Goal: Task Accomplishment & Management: Manage account settings

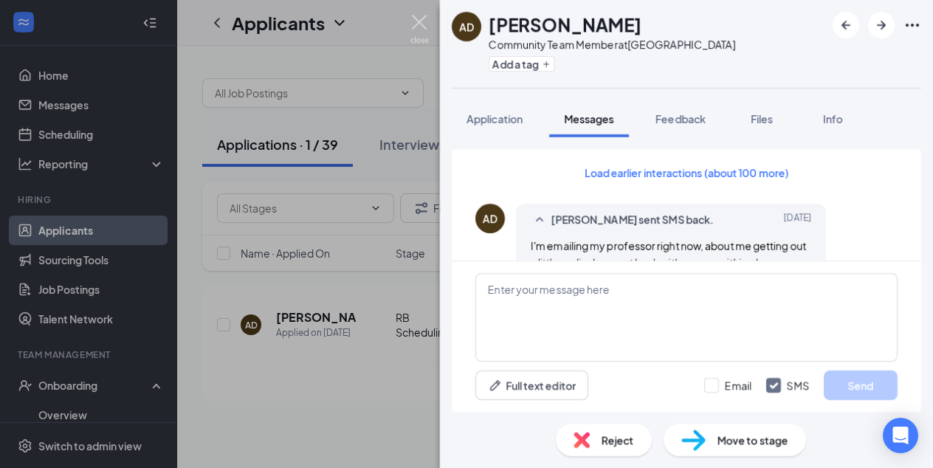
scroll to position [1201, 0]
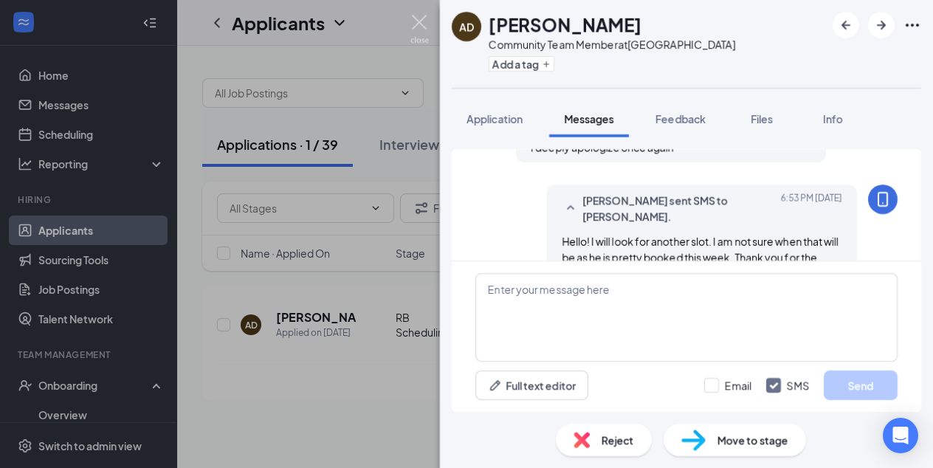
click at [417, 20] on img at bounding box center [419, 29] width 18 height 29
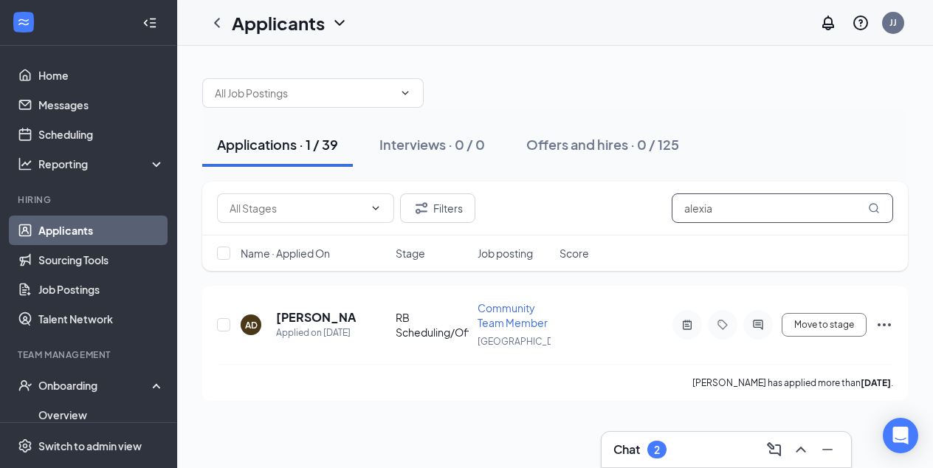
drag, startPoint x: 735, startPoint y: 213, endPoint x: 555, endPoint y: 180, distance: 183.1
click at [555, 180] on div "Applications · 1 / 39 Interviews · 0 / 0 Offers and hires · 0 / 125 Filters [PE…" at bounding box center [555, 231] width 706 height 337
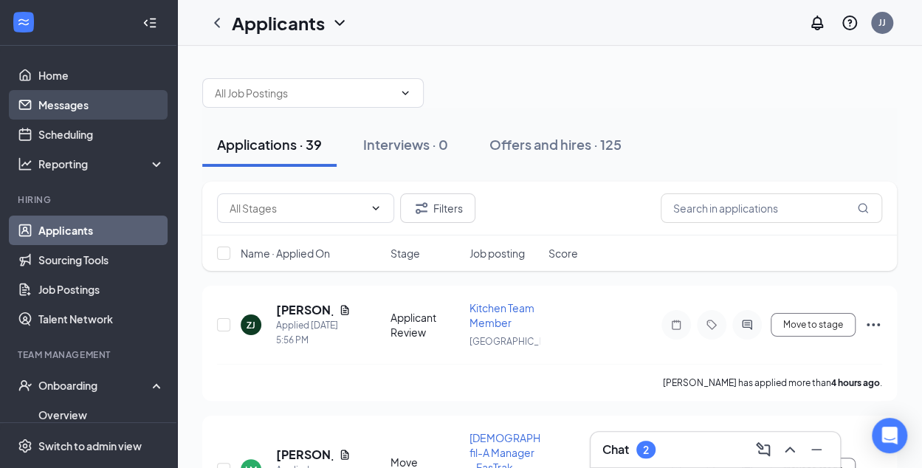
click at [61, 100] on link "Messages" at bounding box center [101, 105] width 126 height 30
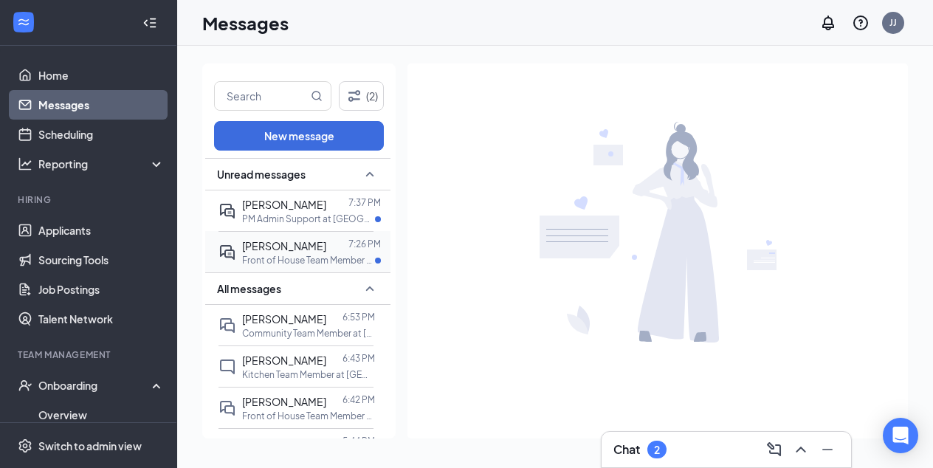
click at [310, 251] on span "[PERSON_NAME]" at bounding box center [284, 245] width 84 height 13
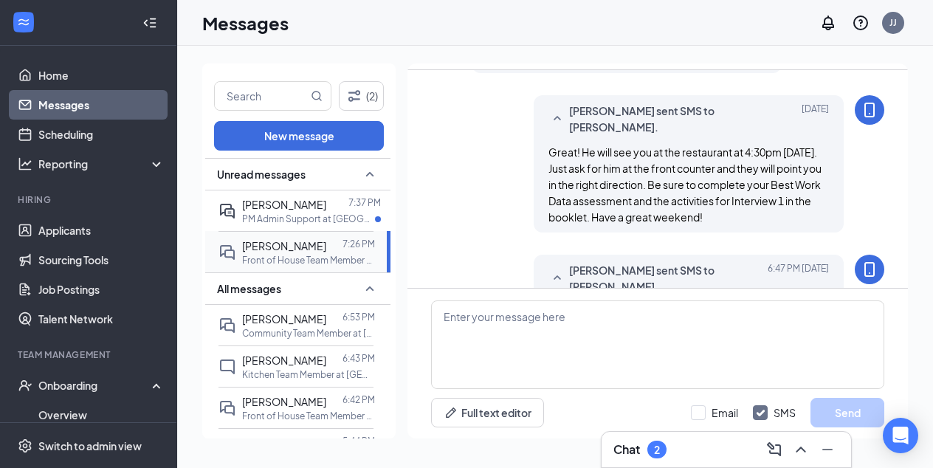
scroll to position [992, 0]
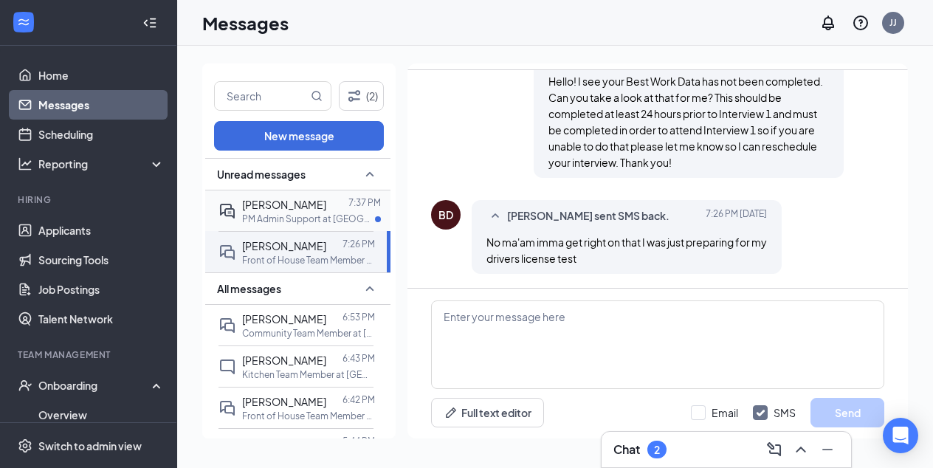
click at [276, 202] on span "[PERSON_NAME]" at bounding box center [284, 204] width 84 height 13
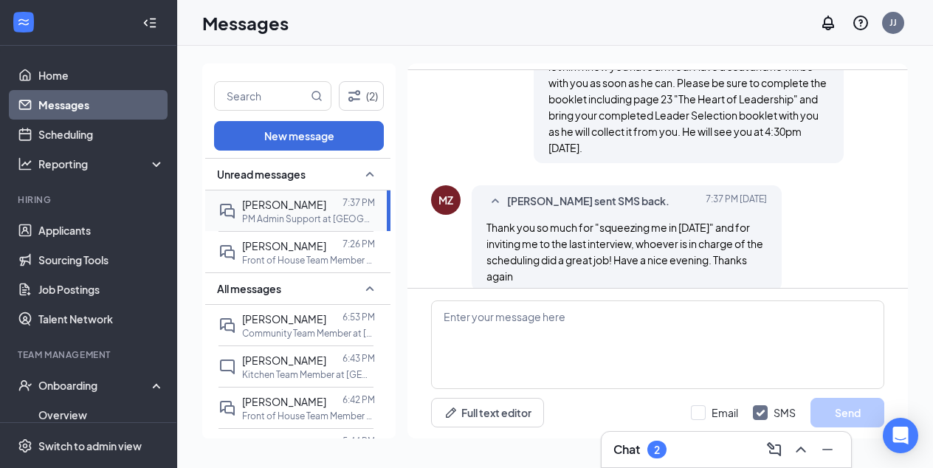
scroll to position [1123, 0]
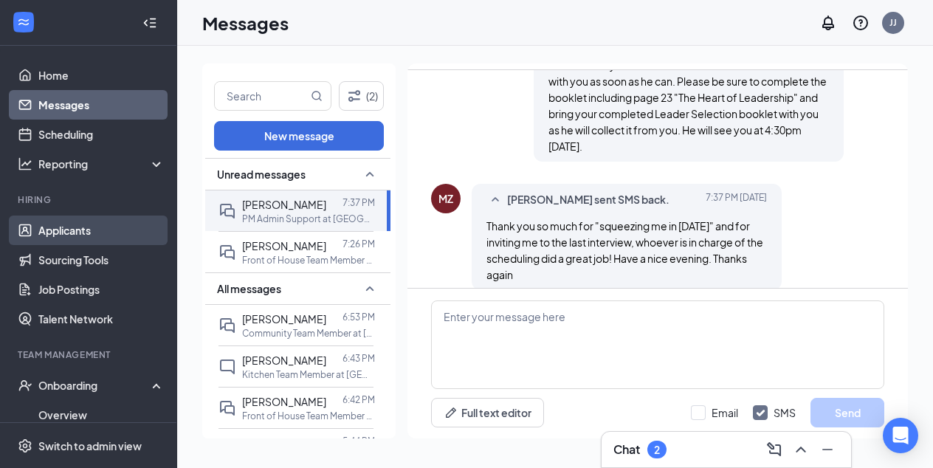
click at [68, 227] on link "Applicants" at bounding box center [101, 230] width 126 height 30
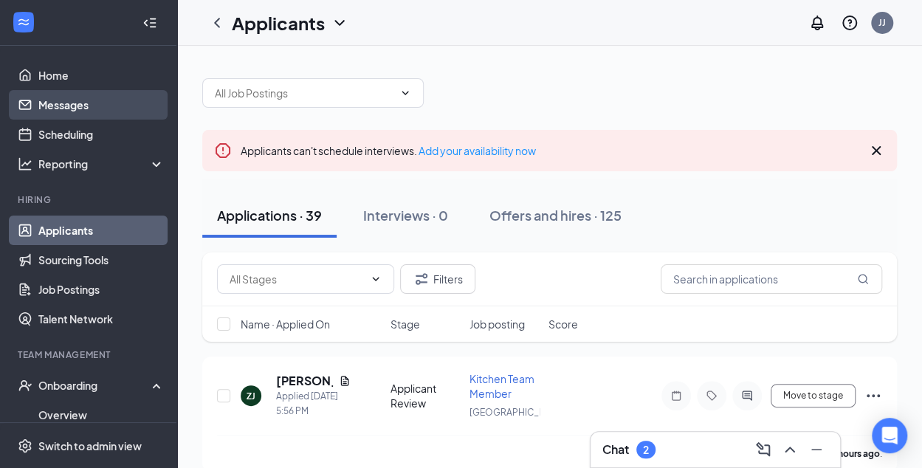
click at [67, 106] on link "Messages" at bounding box center [101, 105] width 126 height 30
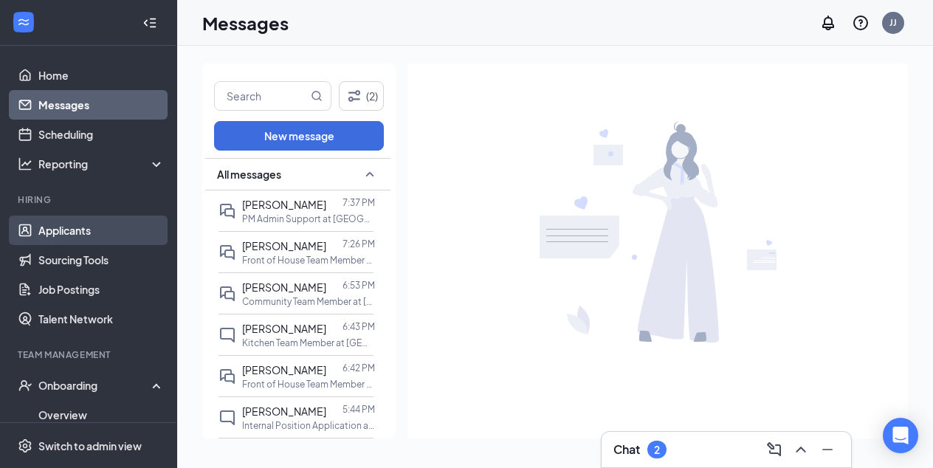
click at [72, 224] on link "Applicants" at bounding box center [101, 230] width 126 height 30
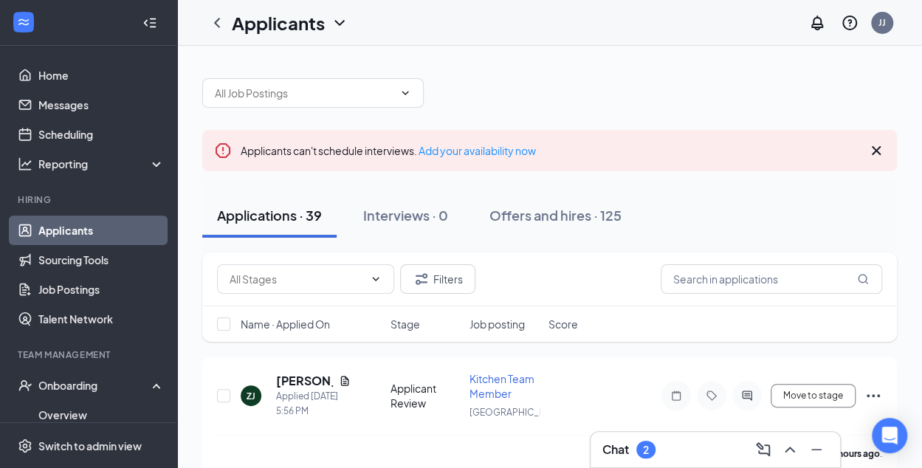
click at [874, 148] on icon "Cross" at bounding box center [876, 150] width 9 height 9
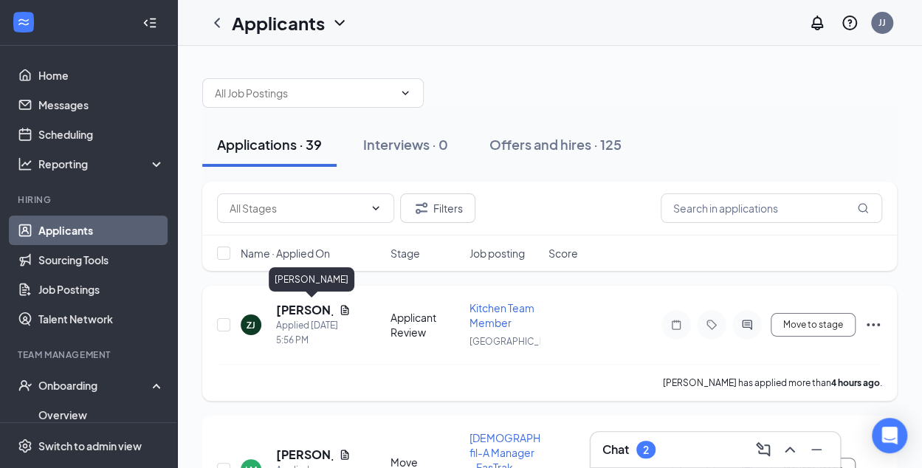
click at [300, 311] on h5 "[PERSON_NAME]" at bounding box center [304, 310] width 57 height 16
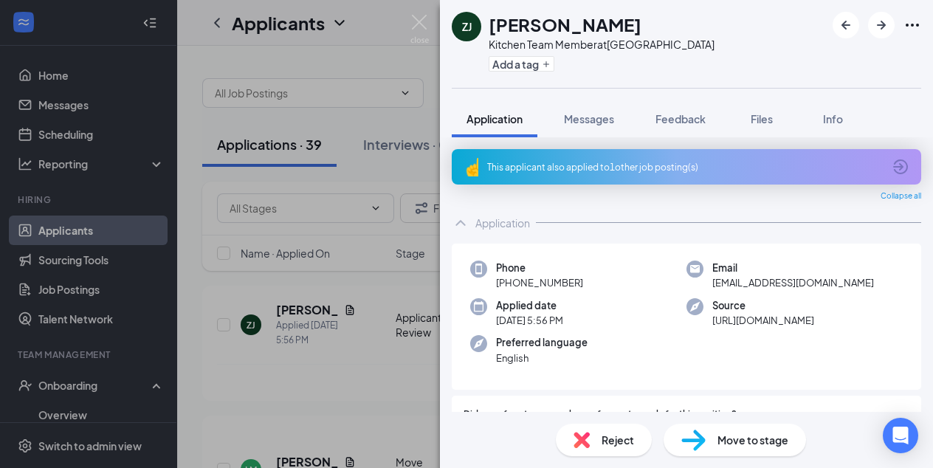
click at [891, 165] on icon "ArrowCircle" at bounding box center [900, 167] width 18 height 18
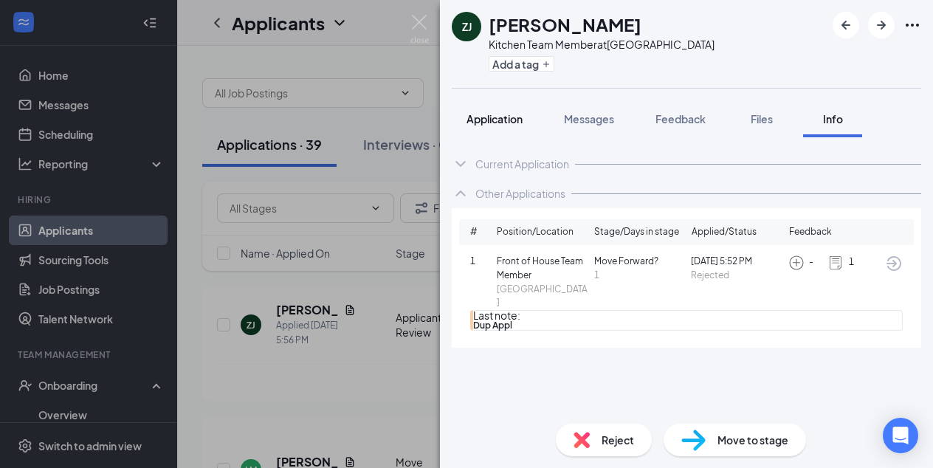
click at [495, 111] on div "Application" at bounding box center [494, 118] width 56 height 15
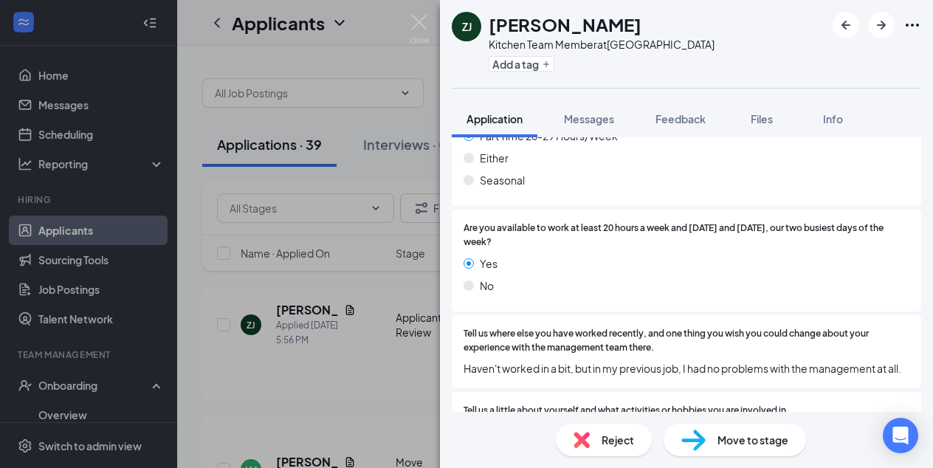
scroll to position [1405, 0]
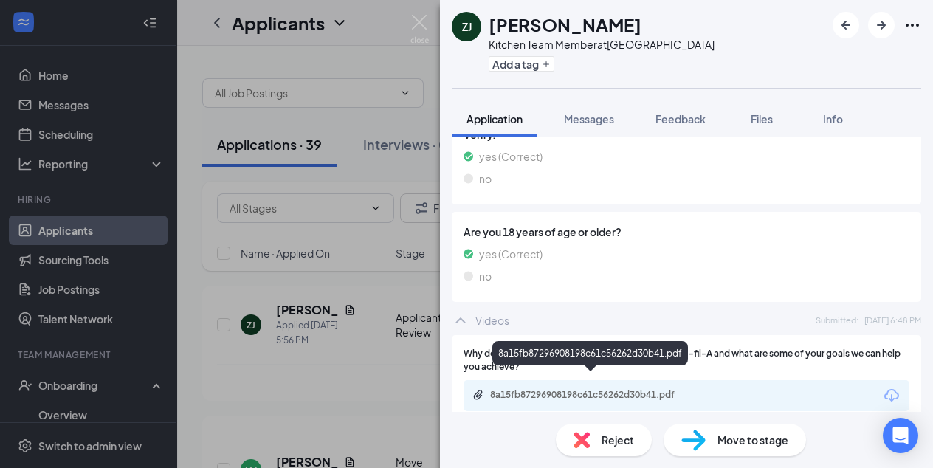
click at [542, 389] on div "8a15fb87296908198c61c56262d30b41.pdf" at bounding box center [593, 395] width 207 height 12
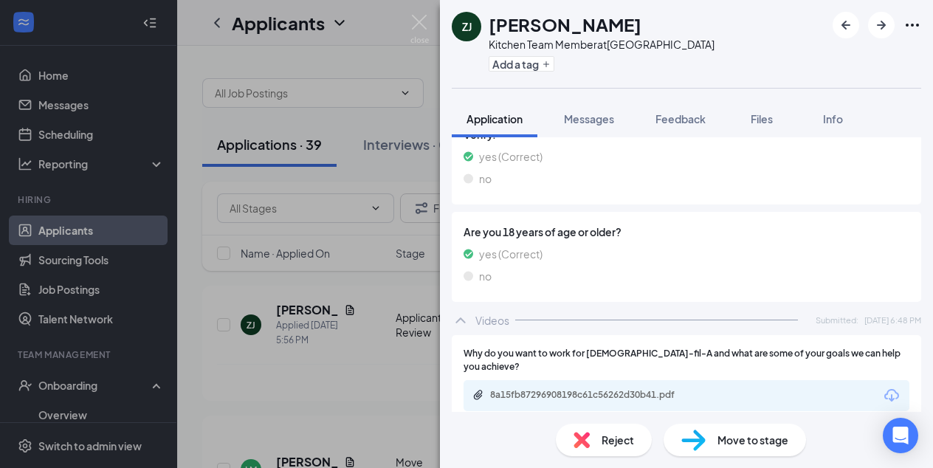
scroll to position [1400, 0]
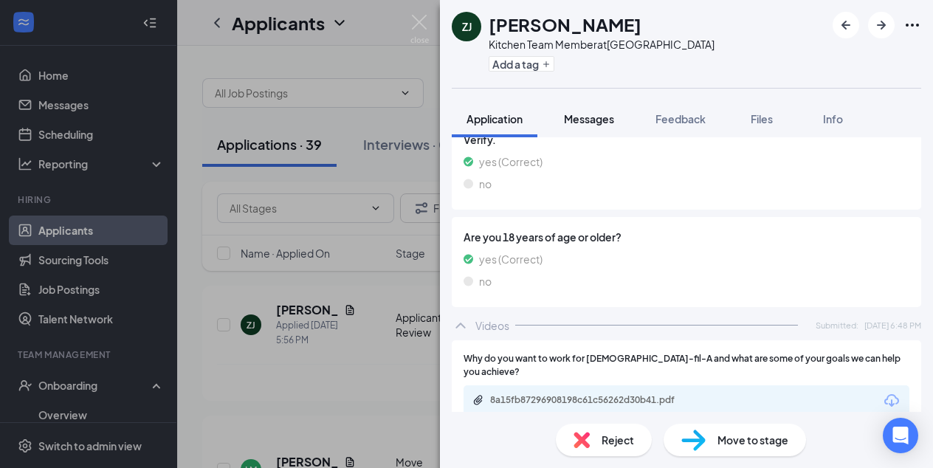
click at [596, 120] on span "Messages" at bounding box center [589, 118] width 50 height 13
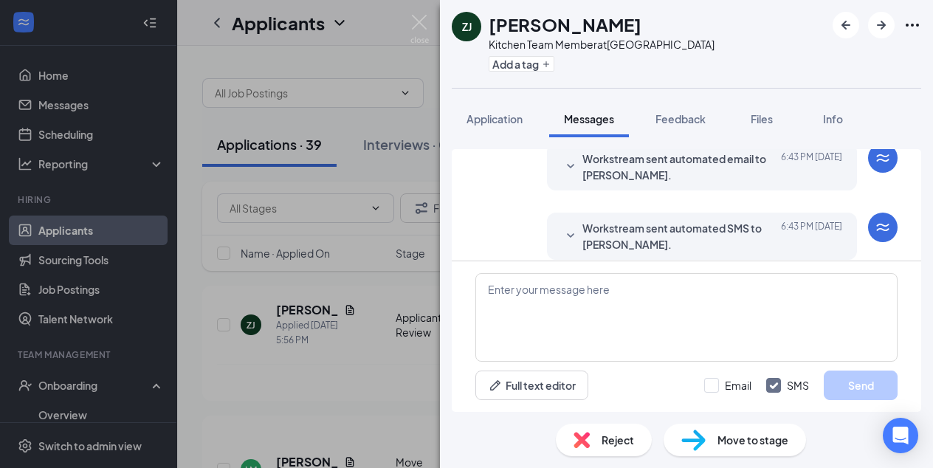
scroll to position [224, 0]
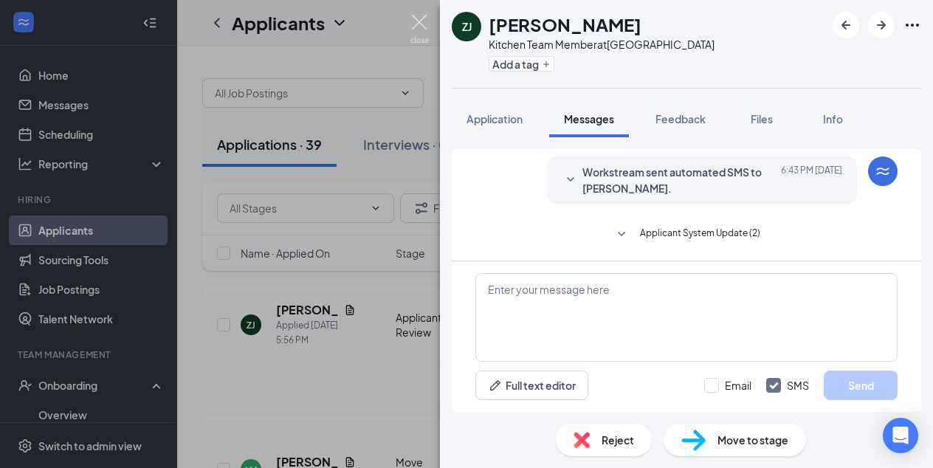
click at [421, 20] on img at bounding box center [419, 29] width 18 height 29
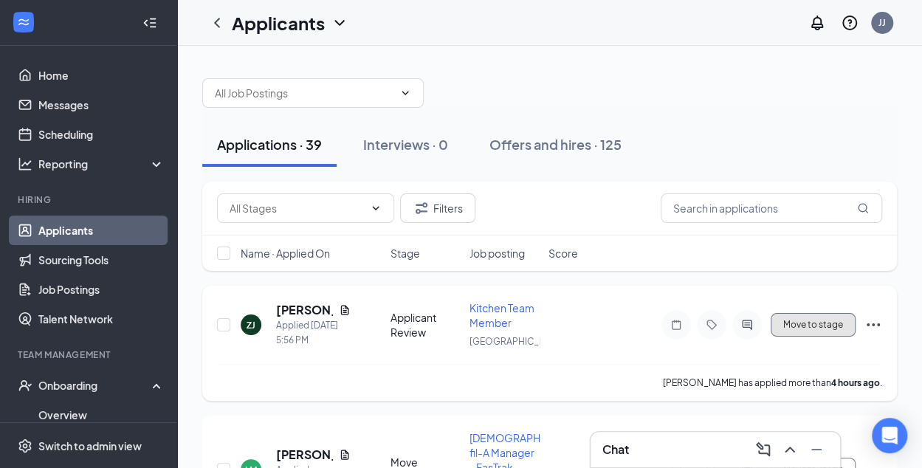
click at [813, 333] on button "Move to stage" at bounding box center [812, 325] width 85 height 24
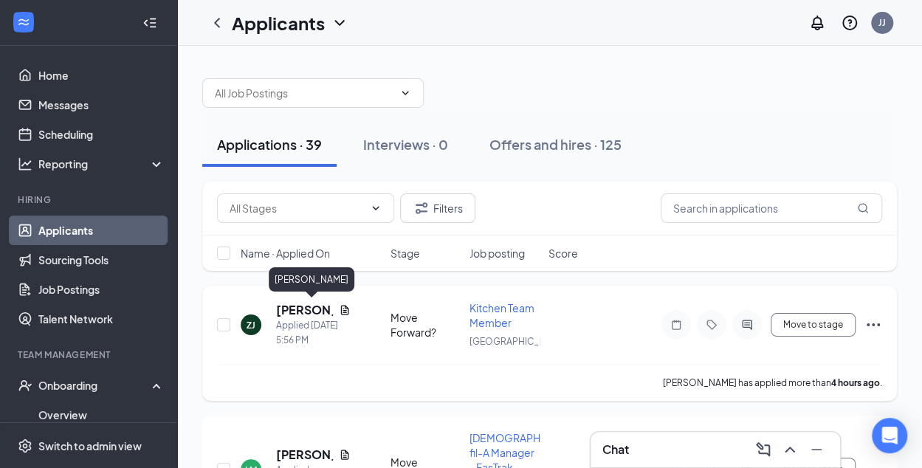
click at [296, 312] on h5 "[PERSON_NAME]" at bounding box center [304, 310] width 57 height 16
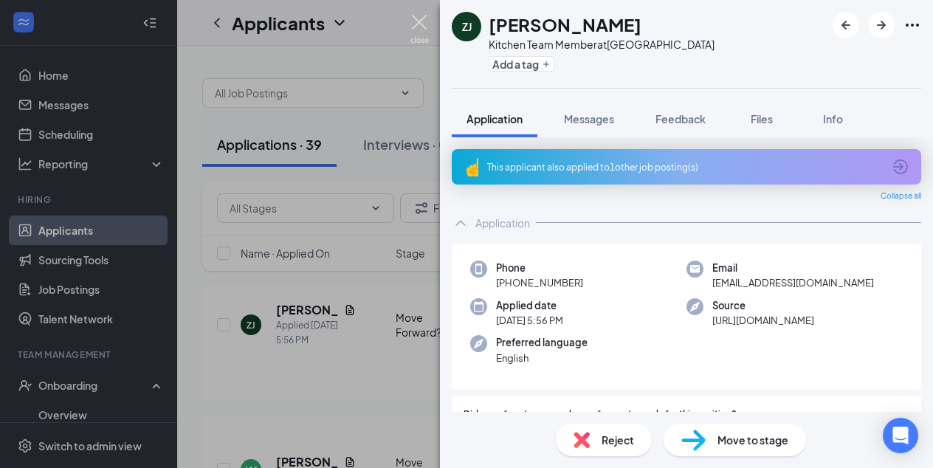
click at [417, 17] on img at bounding box center [419, 29] width 18 height 29
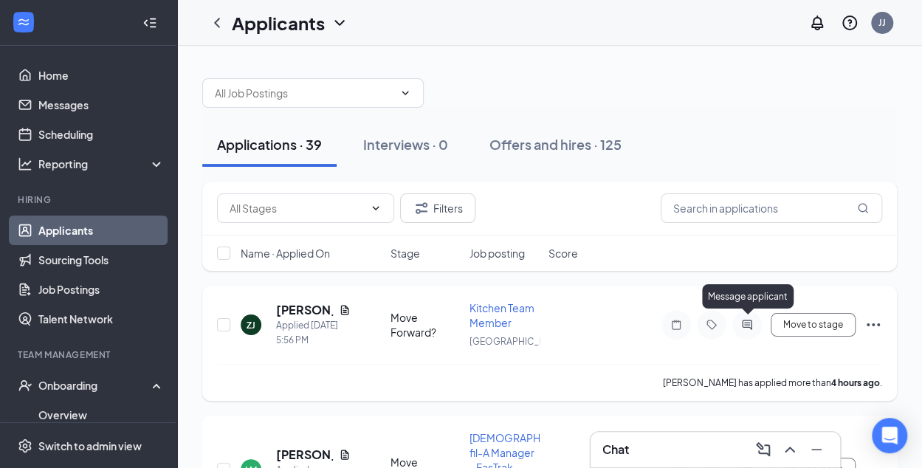
click at [744, 325] on icon "ActiveChat" at bounding box center [747, 325] width 18 height 12
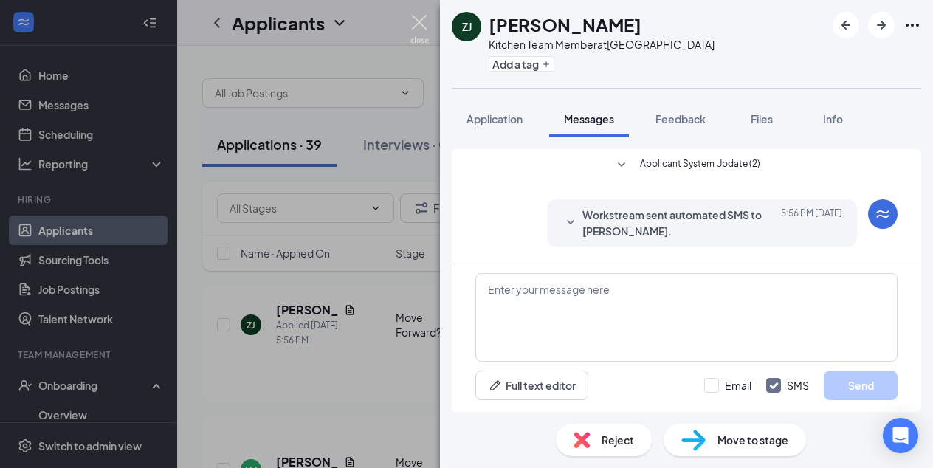
click at [419, 22] on img at bounding box center [419, 29] width 18 height 29
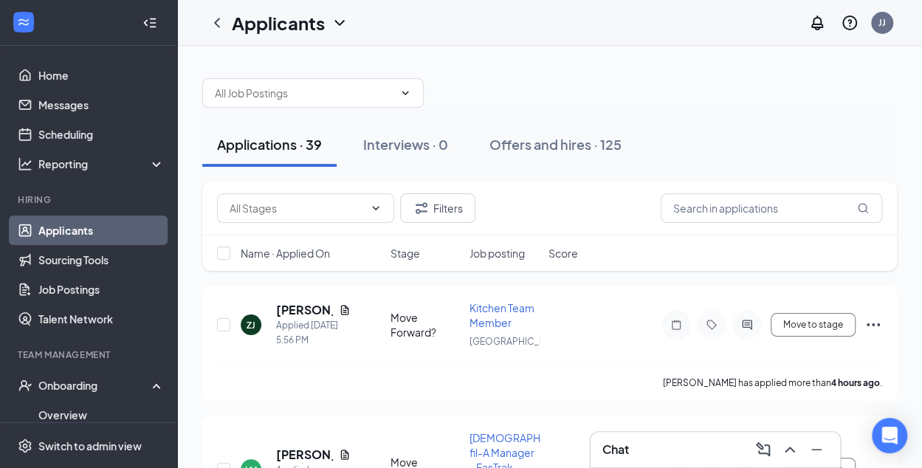
click at [69, 231] on link "Applicants" at bounding box center [101, 230] width 126 height 30
click at [77, 104] on link "Messages" at bounding box center [101, 105] width 126 height 30
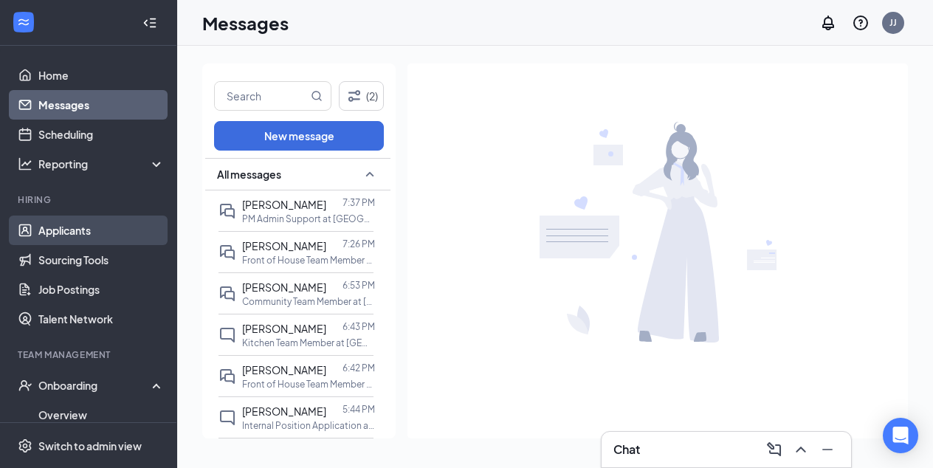
click at [71, 227] on link "Applicants" at bounding box center [101, 230] width 126 height 30
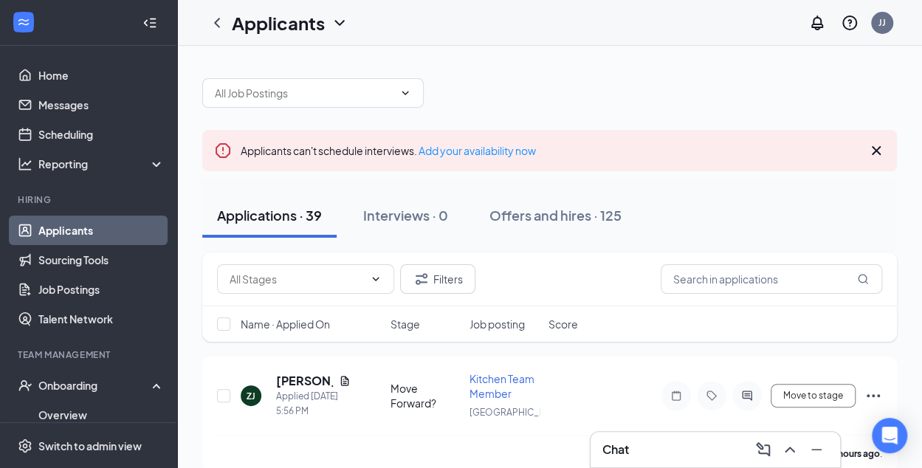
click at [877, 145] on icon "Cross" at bounding box center [876, 151] width 18 height 18
